Goal: Find specific page/section: Find specific page/section

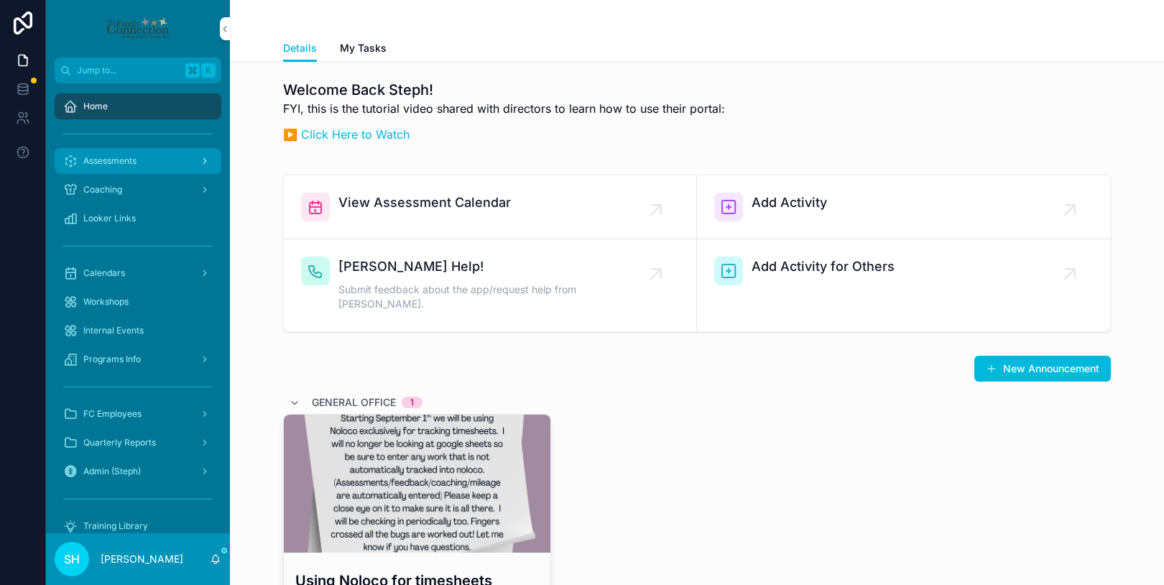
click at [130, 161] on span "Assessments" at bounding box center [109, 160] width 53 height 11
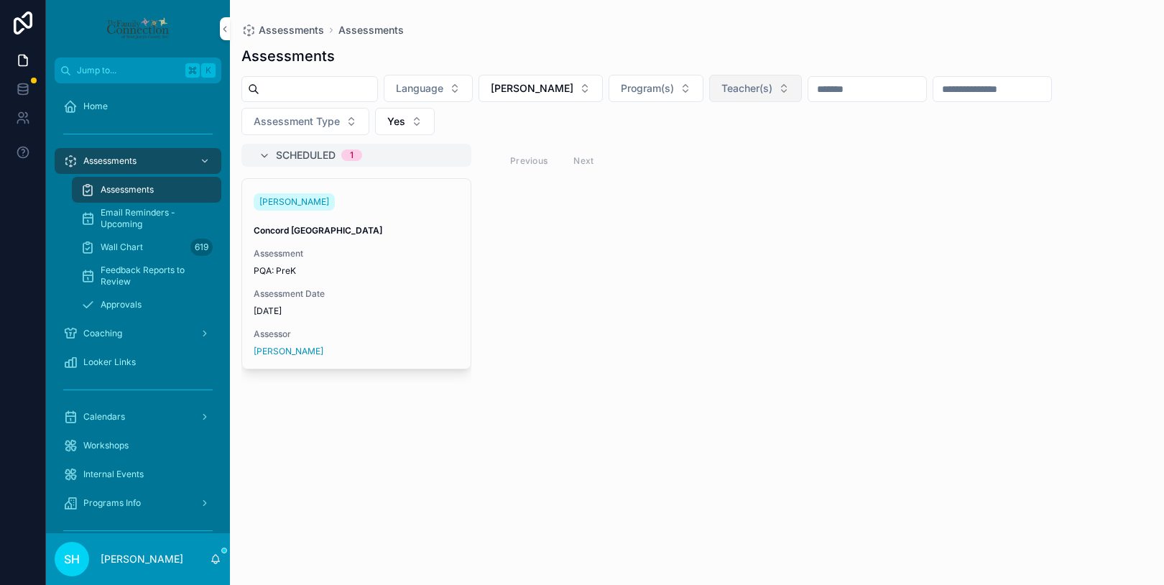
click at [748, 91] on span "Teacher(s)" at bounding box center [746, 88] width 51 height 14
type input "***"
click at [575, 85] on button "[PERSON_NAME]" at bounding box center [540, 88] width 124 height 27
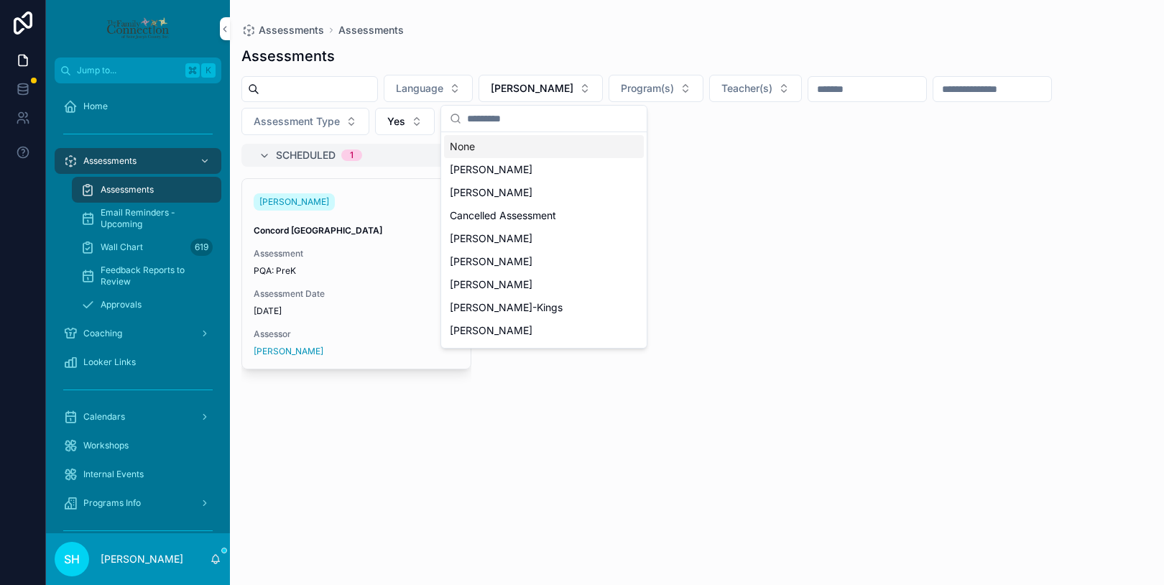
click at [472, 149] on div "None" at bounding box center [544, 146] width 200 height 23
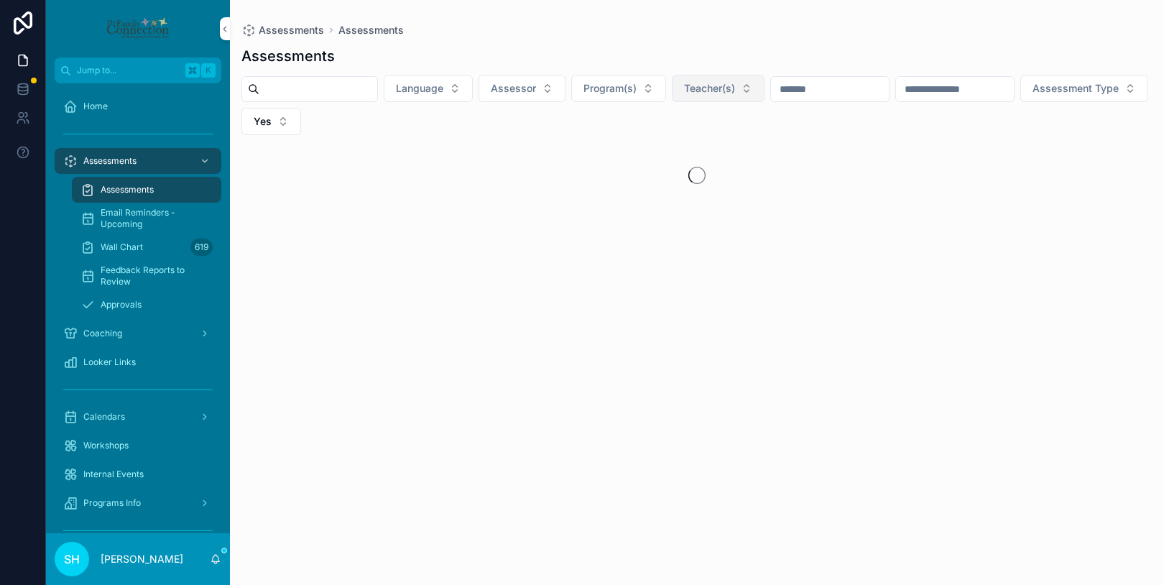
click at [762, 92] on button "Teacher(s)" at bounding box center [718, 88] width 93 height 27
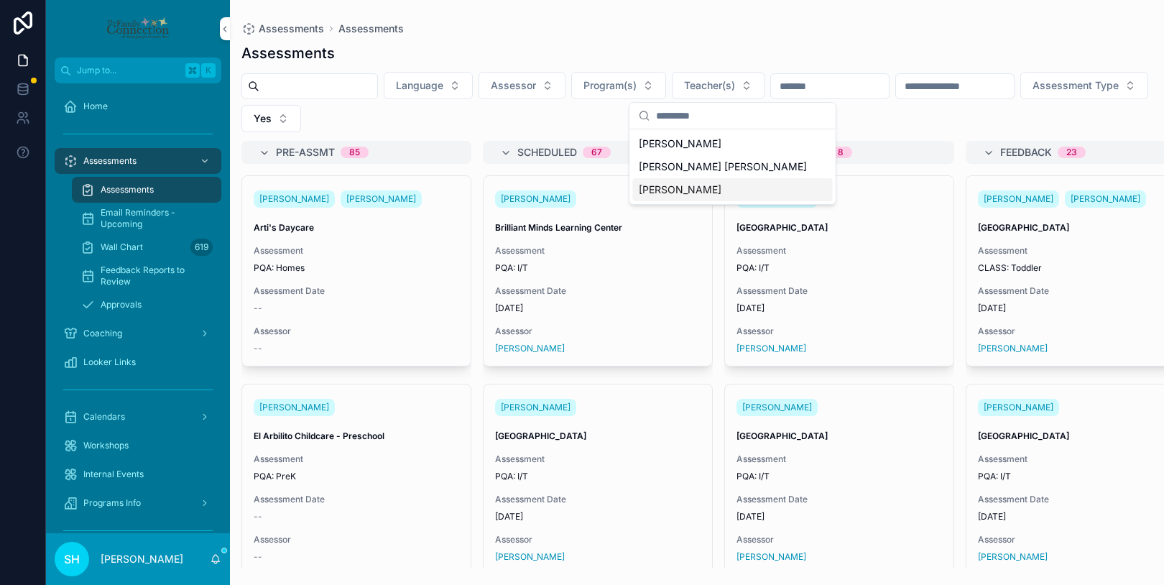
click at [708, 189] on span "[PERSON_NAME]" at bounding box center [680, 189] width 83 height 14
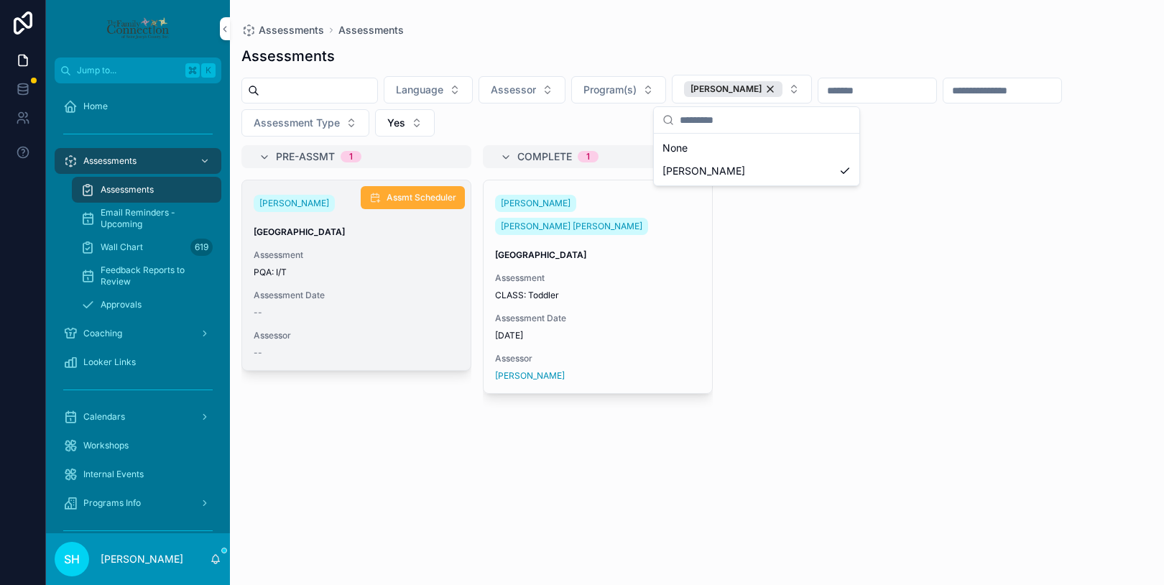
click at [386, 284] on div "[PERSON_NAME] Lafayette Assessment PQA: I/T Assessment Date -- Assessor --" at bounding box center [356, 275] width 228 height 190
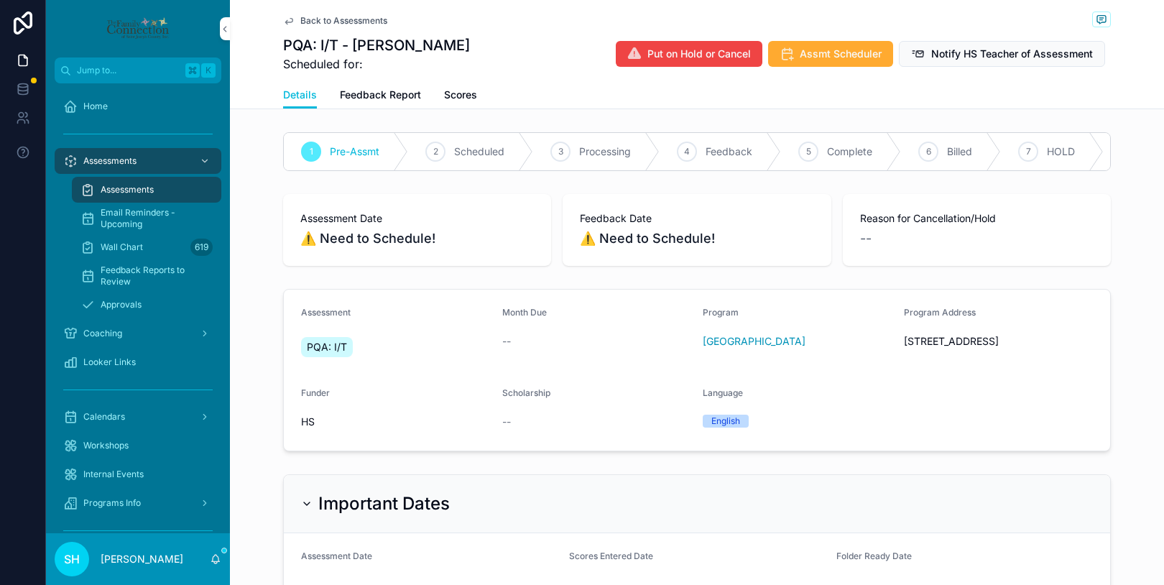
click at [363, 23] on span "Back to Assessments" at bounding box center [343, 20] width 87 height 11
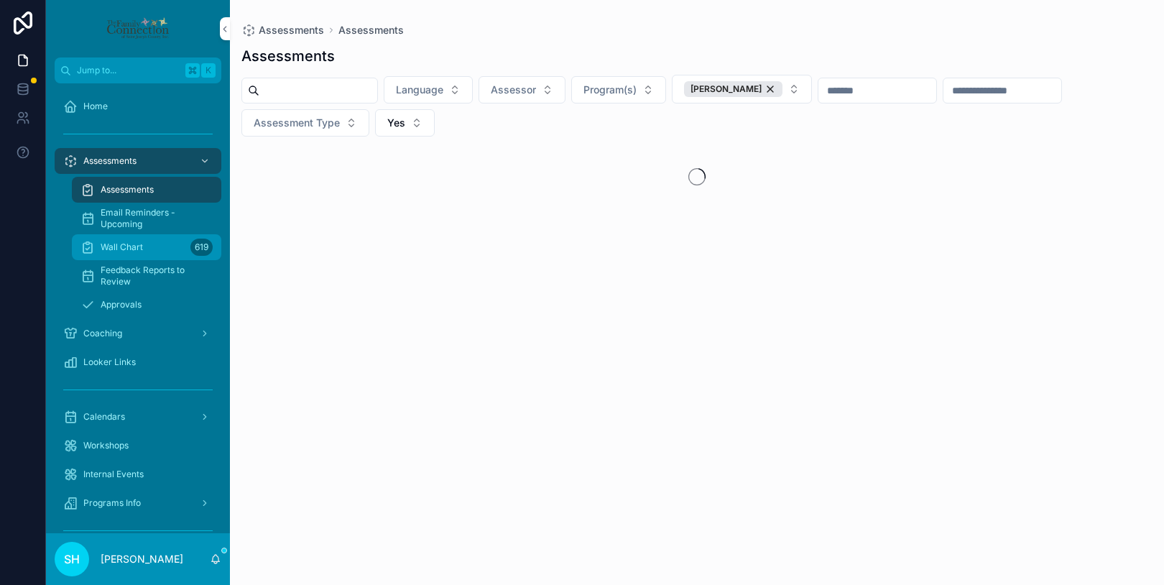
click at [137, 246] on span "Wall Chart" at bounding box center [122, 246] width 42 height 11
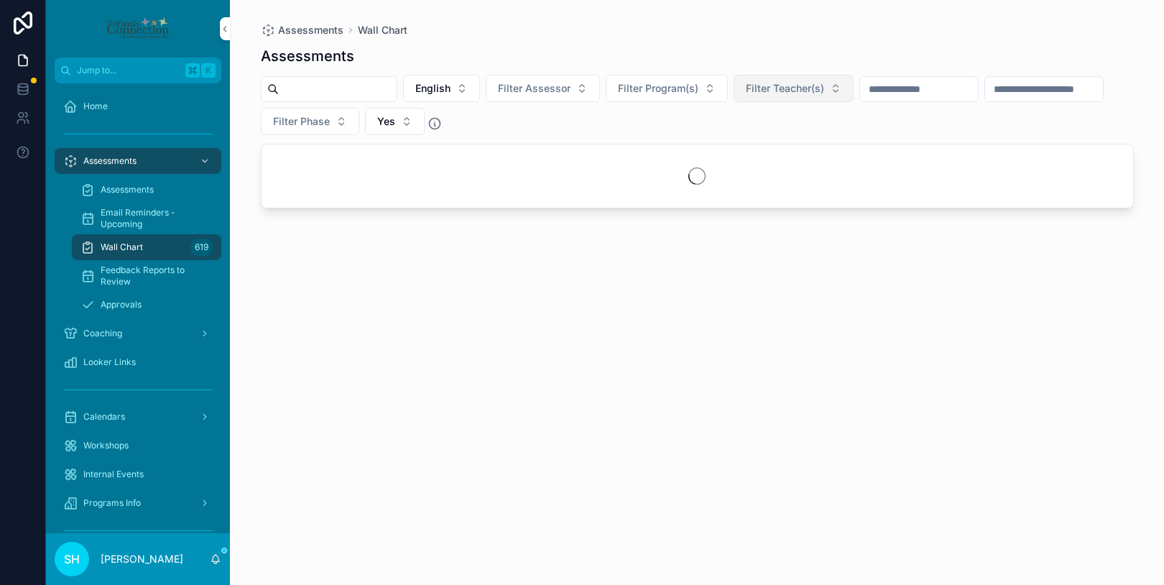
click at [845, 91] on button "Filter Teacher(s)" at bounding box center [793, 88] width 120 height 27
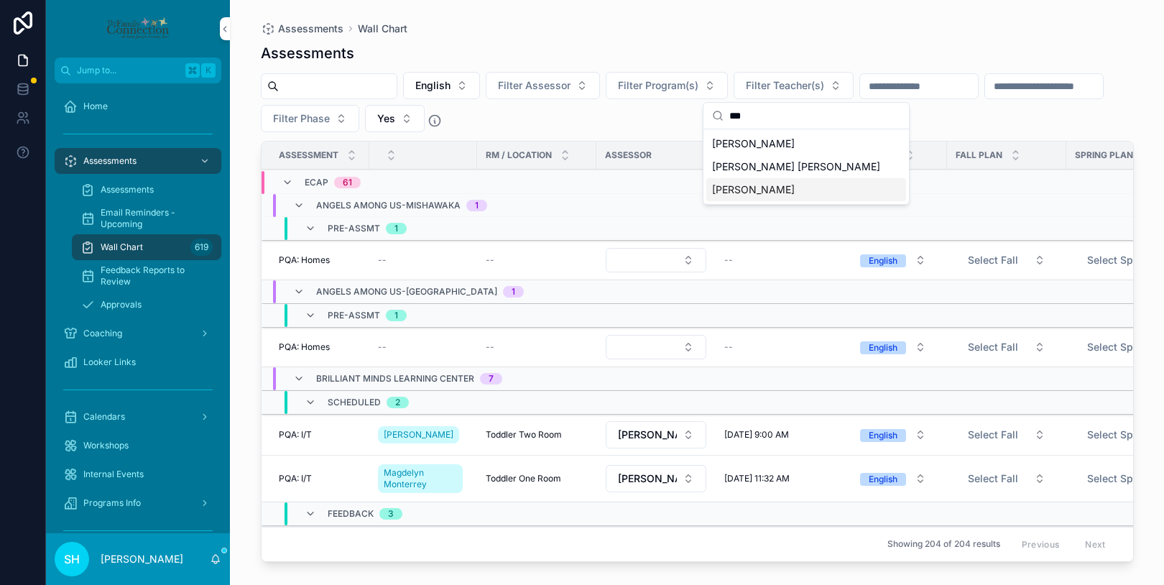
type input "***"
click at [776, 191] on span "[PERSON_NAME]" at bounding box center [753, 189] width 83 height 14
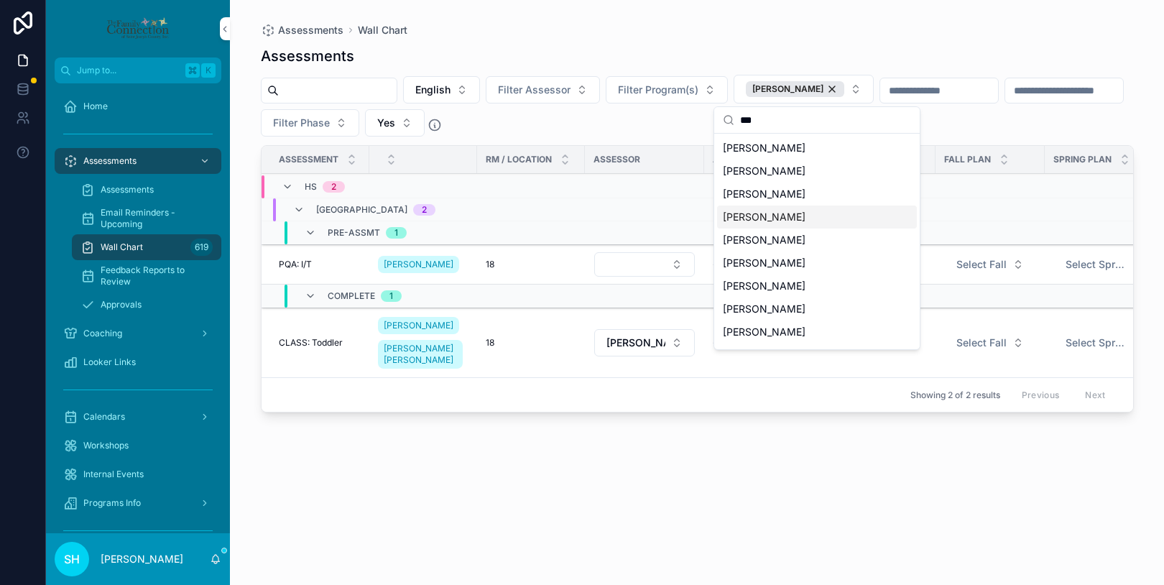
click at [1061, 60] on div "Assessments" at bounding box center [697, 56] width 873 height 20
